Goal: Task Accomplishment & Management: Use online tool/utility

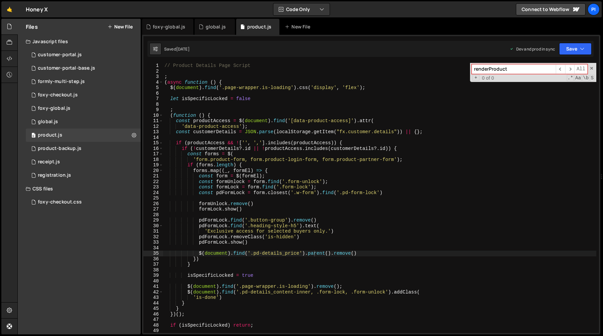
type textarea "'form.product-form, form.product-login-form, form.product-partner-form');"
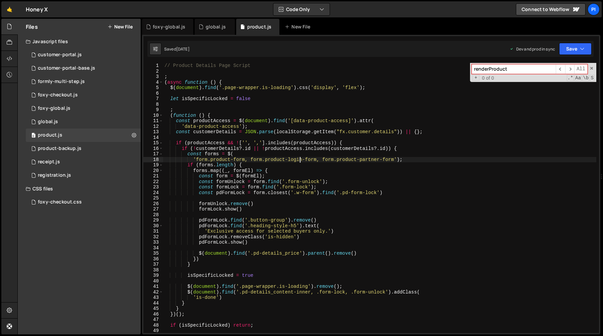
click at [300, 160] on div "// Product Details Page Script ; ( async function ( ) { $ ( document ) . find (…" at bounding box center [379, 203] width 433 height 281
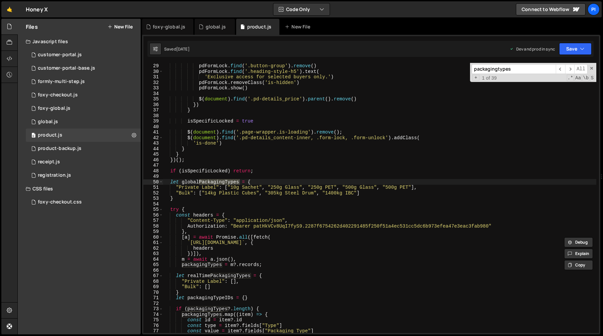
scroll to position [160, 0]
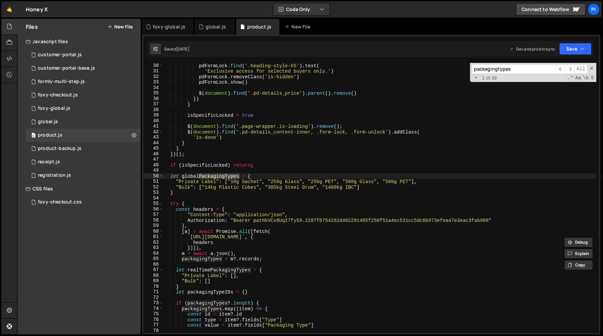
type input "packagingtypes"
click at [278, 121] on div "pdFormLock . find ( '.heading-style-h5' ) . text ( 'Exclusive access for select…" at bounding box center [379, 203] width 433 height 281
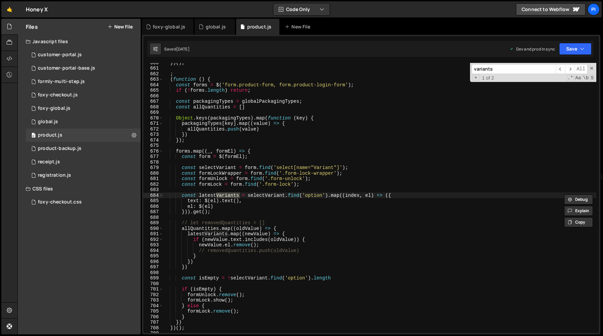
scroll to position [3643, 0]
type input "variants"
click at [568, 71] on span "​" at bounding box center [569, 69] width 9 height 10
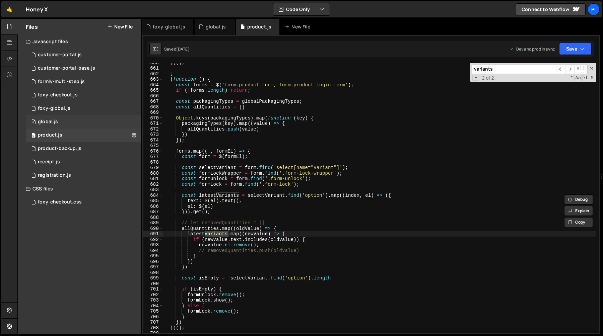
click at [82, 125] on div "0 global.js 0" at bounding box center [83, 121] width 115 height 13
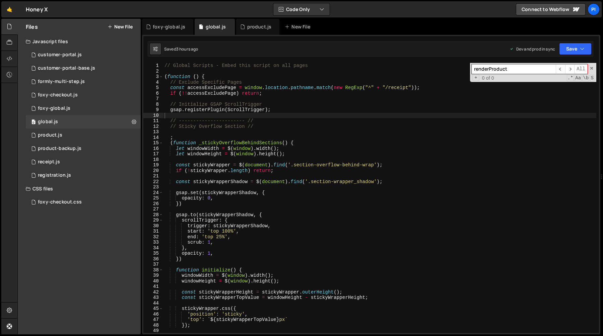
type textarea "let windowHeight = $(window).height();"
click at [254, 153] on div "// Global Scripts - Embed this script on all pages ( function ( ) { // Exclude …" at bounding box center [379, 203] width 433 height 281
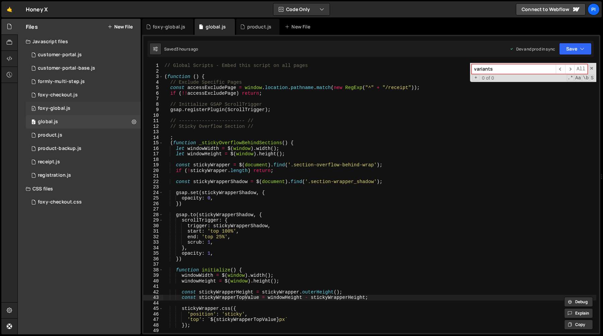
type input "variants"
